Goal: Task Accomplishment & Management: Manage account settings

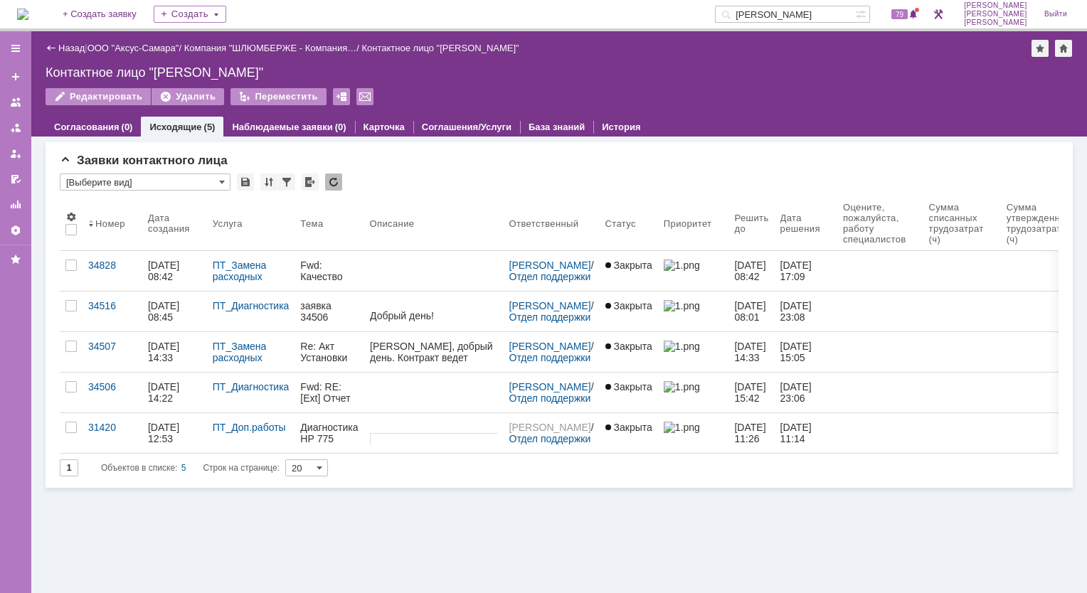
click at [28, 16] on img at bounding box center [22, 14] width 11 height 11
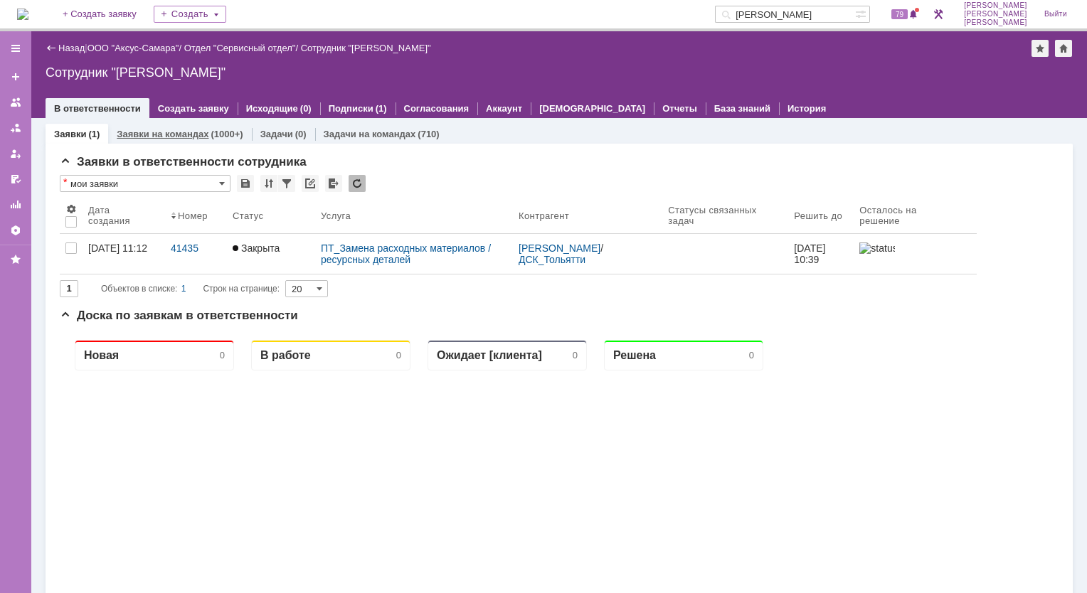
click at [169, 134] on link "Заявки на командах" at bounding box center [163, 134] width 92 height 11
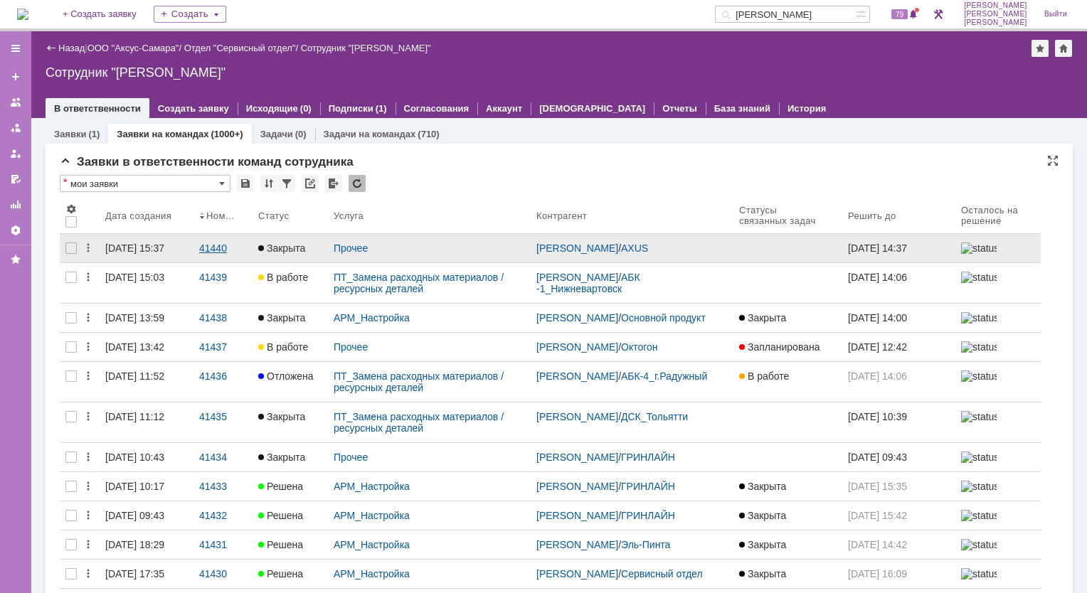
click at [220, 246] on div "41440" at bounding box center [223, 248] width 48 height 11
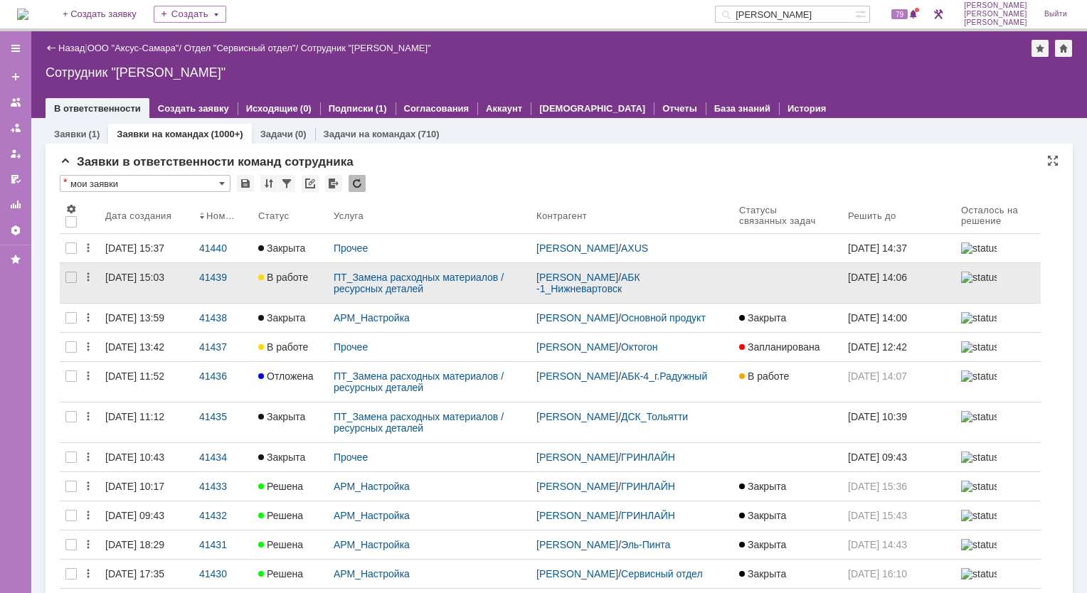
click at [156, 283] on div "[DATE] 15:03" at bounding box center [134, 277] width 59 height 11
